Goal: Transaction & Acquisition: Purchase product/service

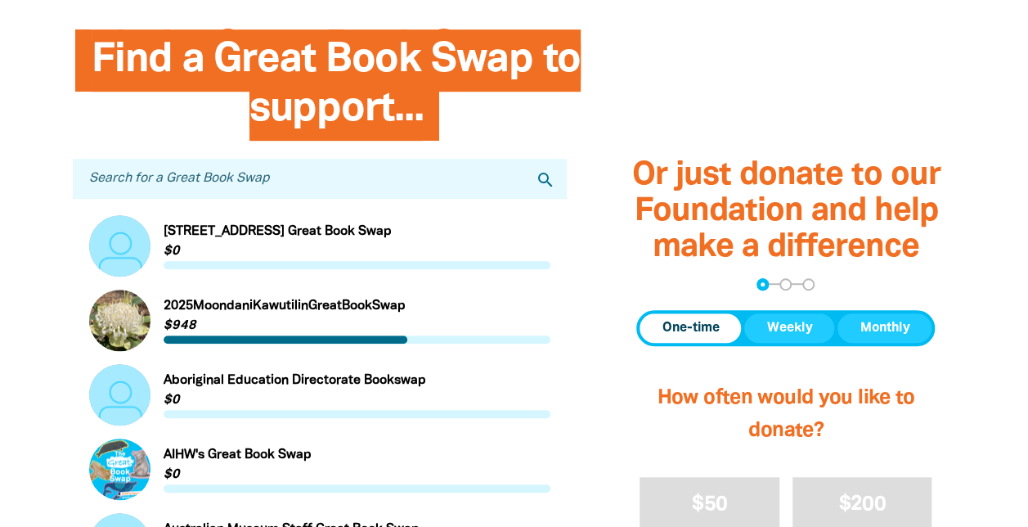
scroll to position [922, 0]
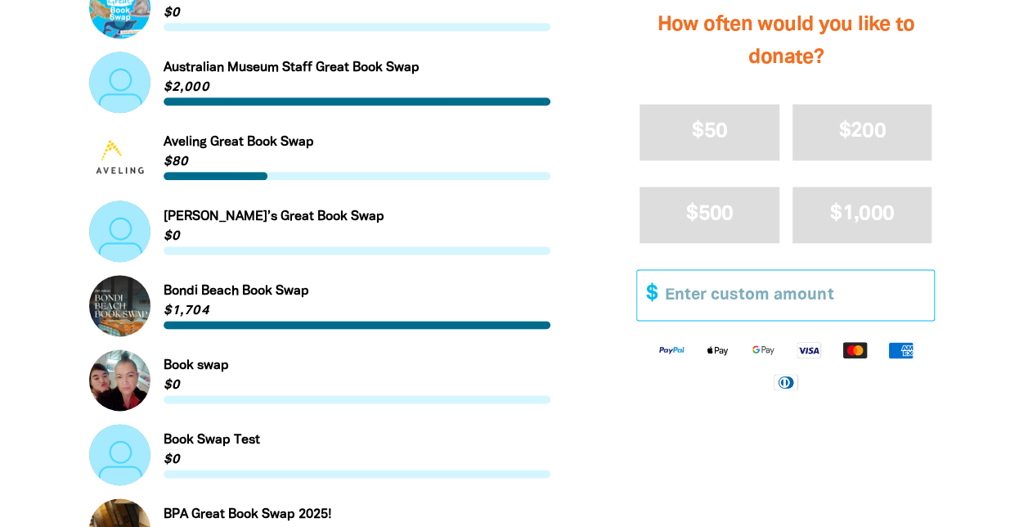
click at [688, 298] on input "Other Amount" at bounding box center [793, 295] width 280 height 50
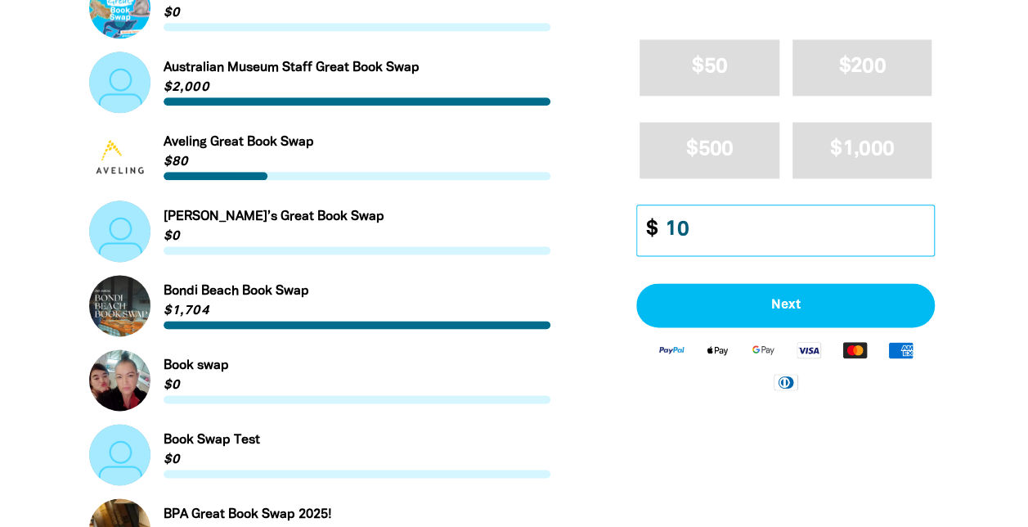
type input "10"
click at [128, 15] on link "Link to AIHW's Great Book Swap" at bounding box center [320, 7] width 462 height 61
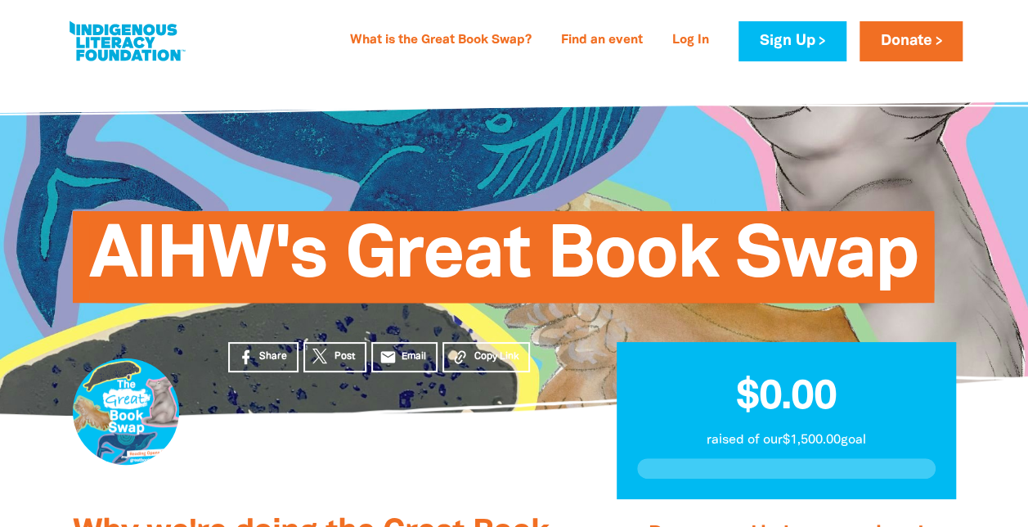
scroll to position [460, 0]
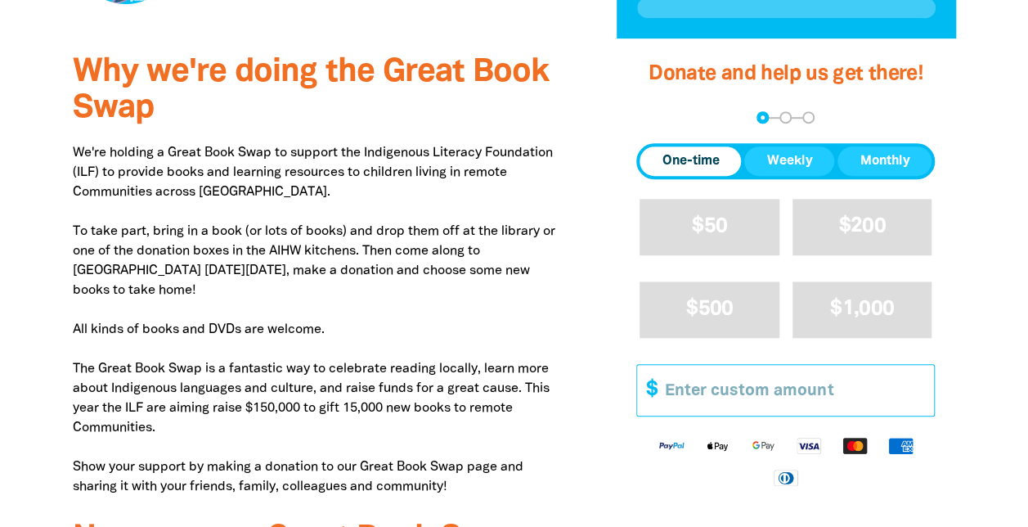
click at [675, 397] on input "Other Amount" at bounding box center [793, 390] width 280 height 50
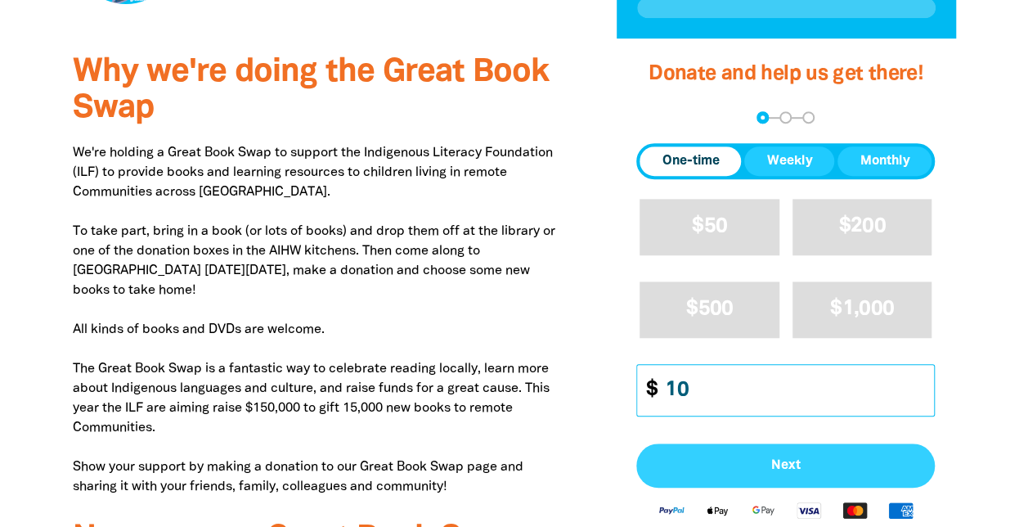
type input "10"
click at [775, 461] on span "Next" at bounding box center [785, 465] width 262 height 13
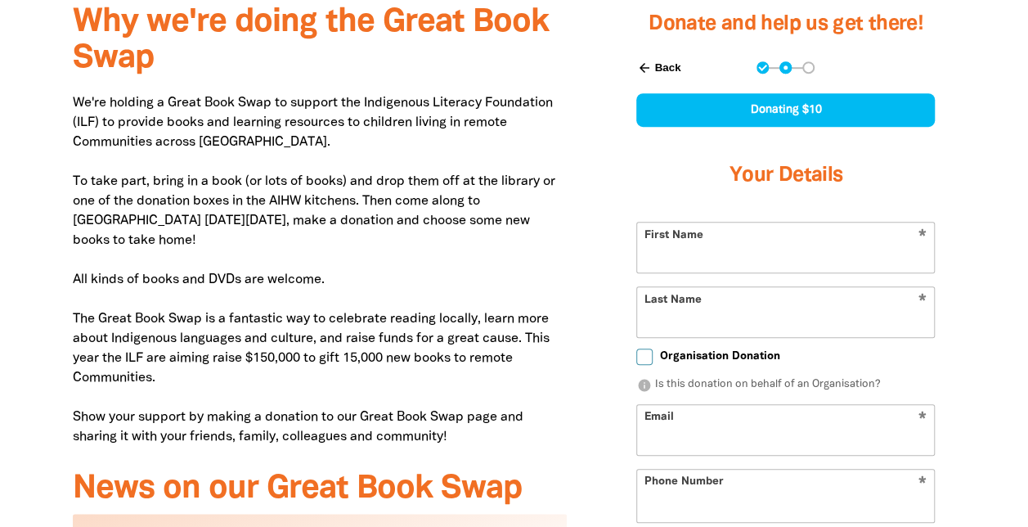
scroll to position [534, 0]
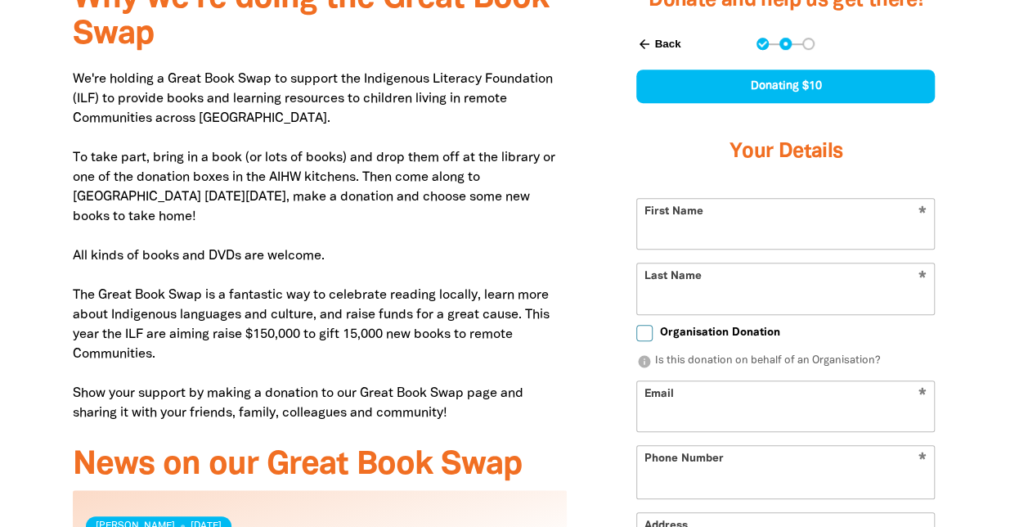
select select "AU"
click at [723, 234] on input "First Name" at bounding box center [785, 224] width 297 height 50
type input "Lizzie"
type input "Renner"
type input "lizzie@in2yoga.net.au"
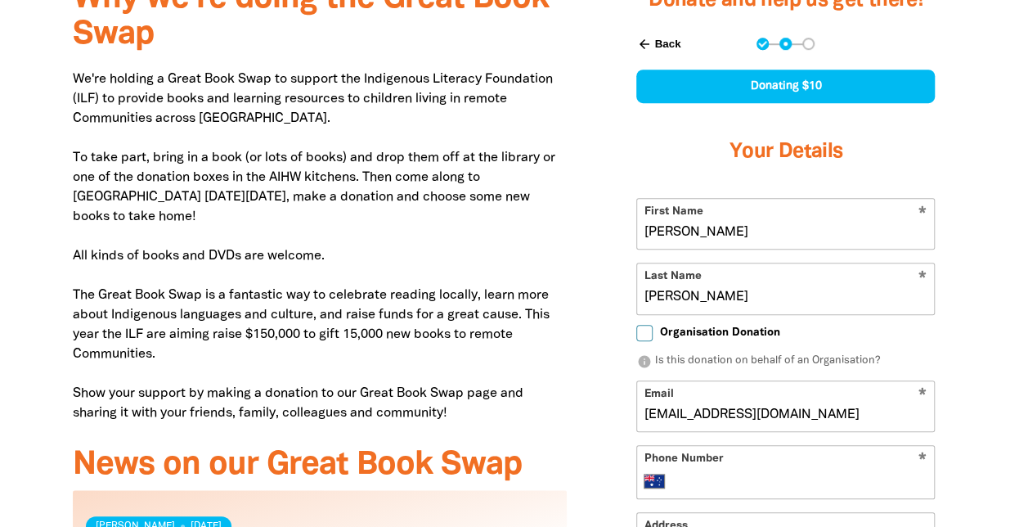
type input "0417 244 451"
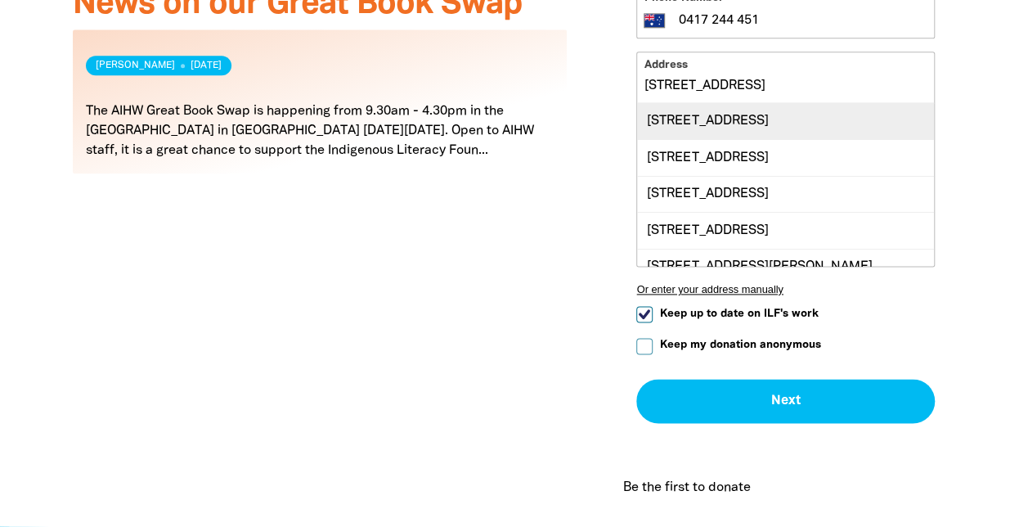
scroll to position [35, 0]
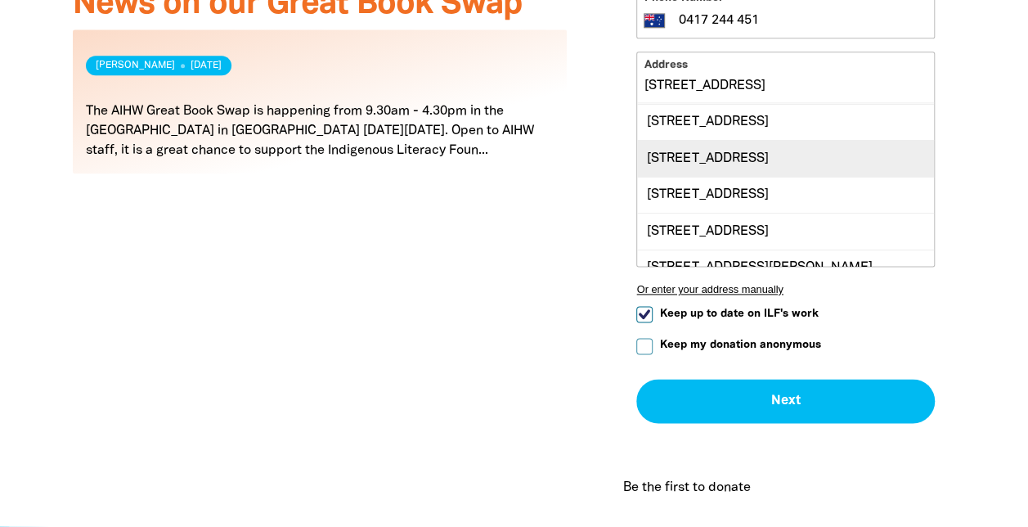
click at [736, 153] on div "493 Main Road, ROSEDALE SA 5350" at bounding box center [785, 158] width 297 height 36
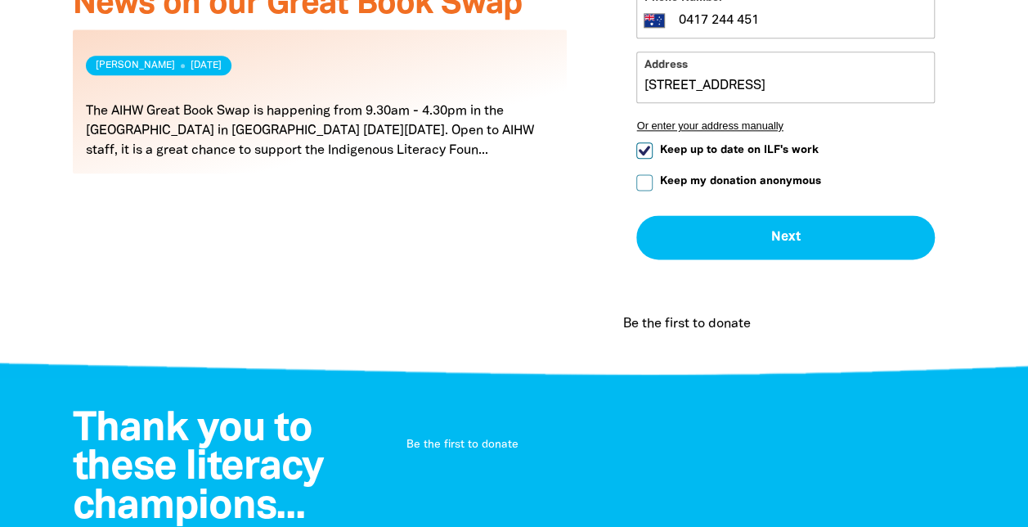
type input "493 Main Road, ROSEDALE SA 5350"
click at [646, 176] on input "Keep my donation anonymous" at bounding box center [644, 182] width 16 height 16
checkbox input "true"
click at [648, 147] on input "Keep up to date on ILF's work" at bounding box center [644, 150] width 16 height 16
checkbox input "false"
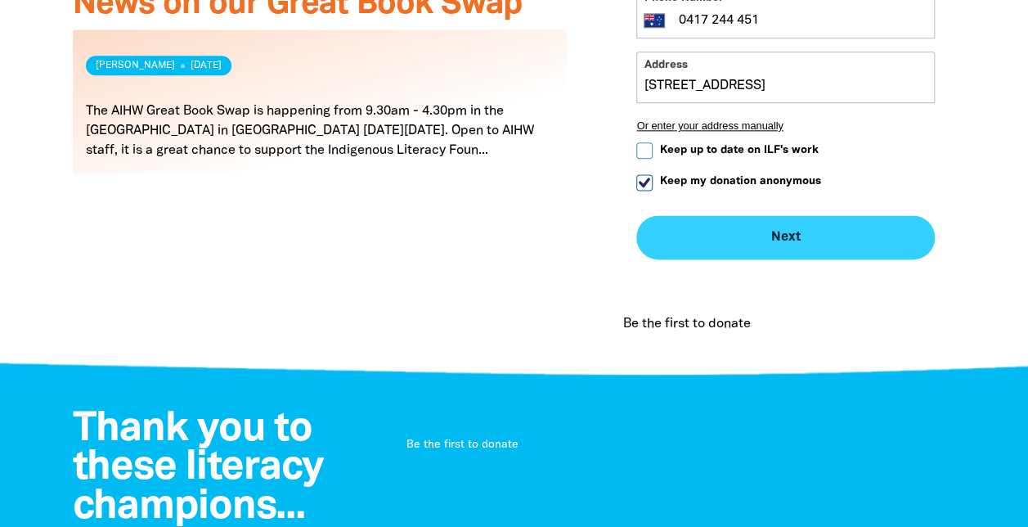
click at [793, 234] on button "Next chevron_right" at bounding box center [785, 237] width 298 height 44
checkbox input "false"
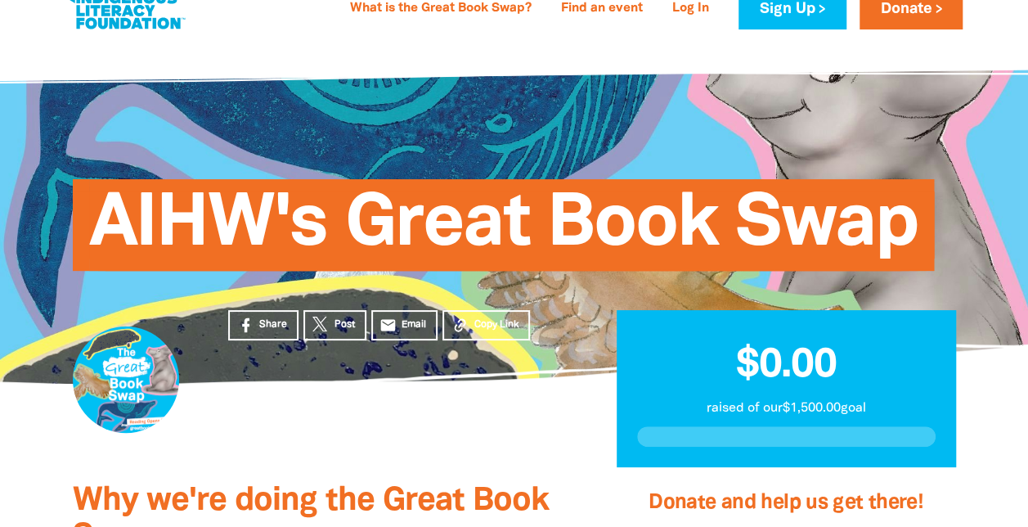
scroll to position [0, 0]
